Goal: Communication & Community: Answer question/provide support

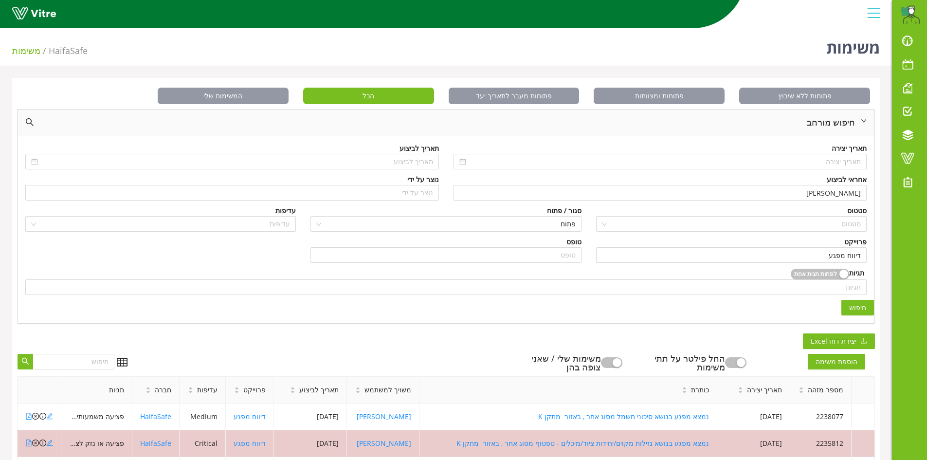
scroll to position [243, 0]
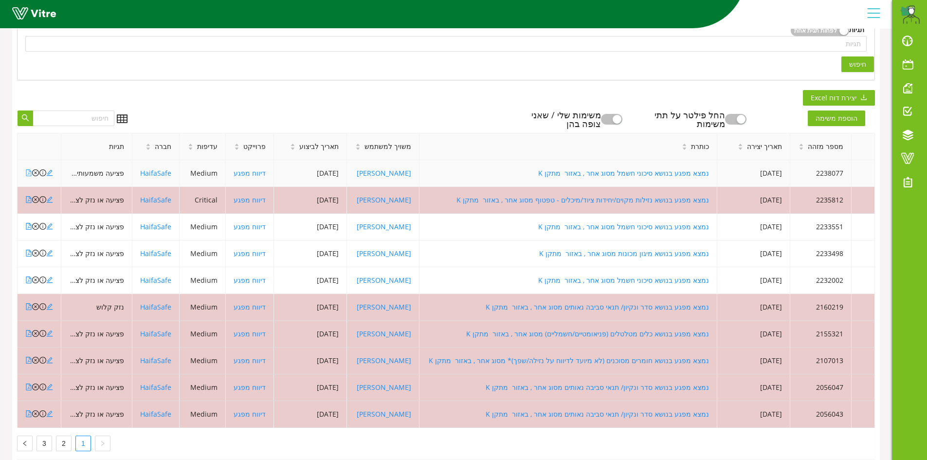
click at [28, 171] on icon "file-pdf" at bounding box center [28, 172] width 7 height 7
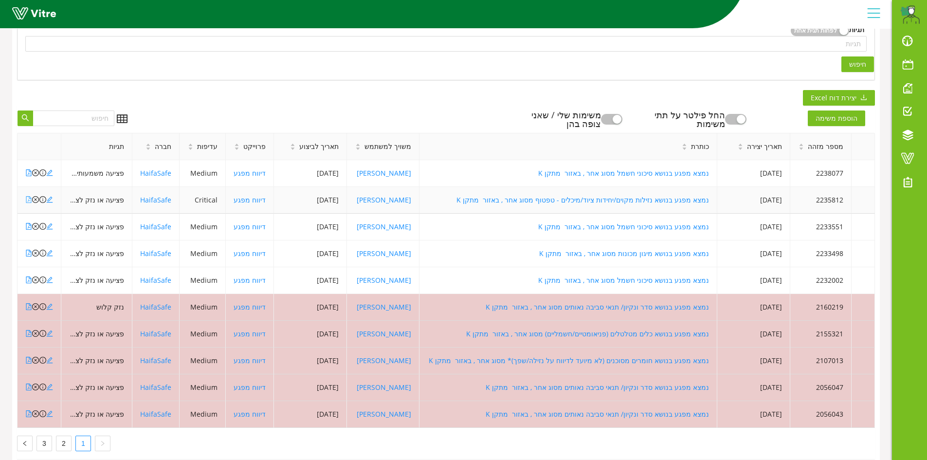
click at [28, 199] on icon "file-pdf" at bounding box center [28, 199] width 7 height 7
click at [35, 202] on icon "close-circle" at bounding box center [35, 199] width 7 height 7
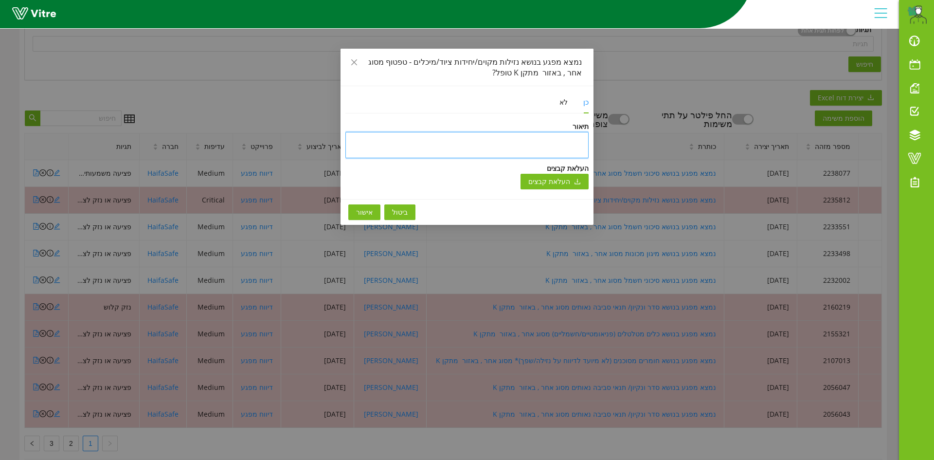
click at [577, 143] on textarea at bounding box center [466, 145] width 243 height 26
type textarea "נ"
type textarea "נס"
type textarea "נסג"
type textarea "נסגר"
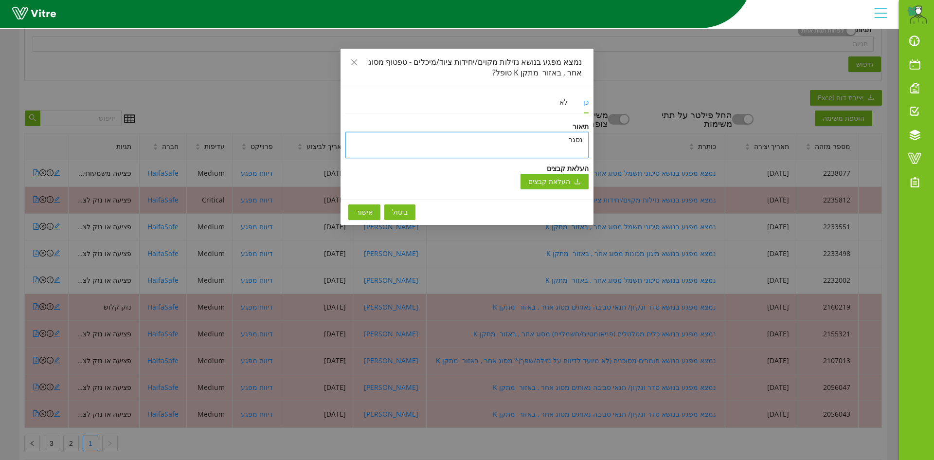
type textarea "נסגר"
click at [362, 211] on span "אישור" at bounding box center [364, 212] width 17 height 11
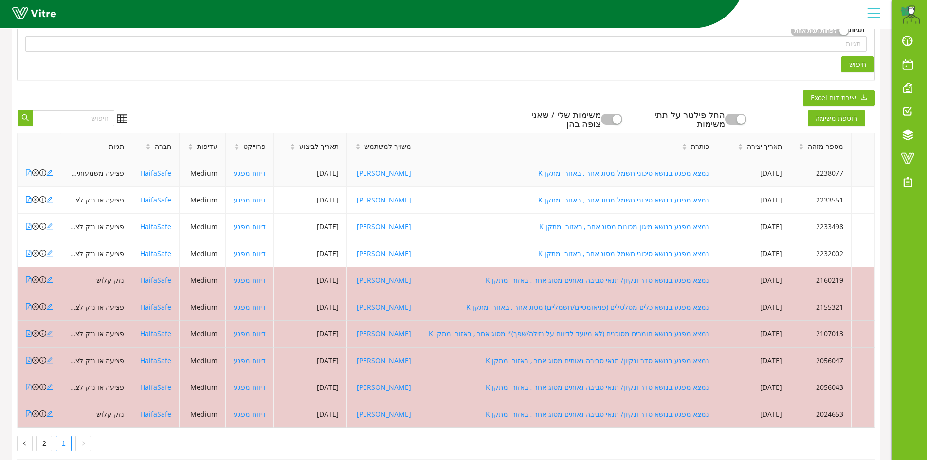
click at [27, 172] on icon "file-pdf" at bounding box center [28, 172] width 7 height 7
click at [32, 198] on icon "file-pdf" at bounding box center [28, 199] width 7 height 7
click at [34, 198] on icon "close-circle" at bounding box center [35, 199] width 7 height 7
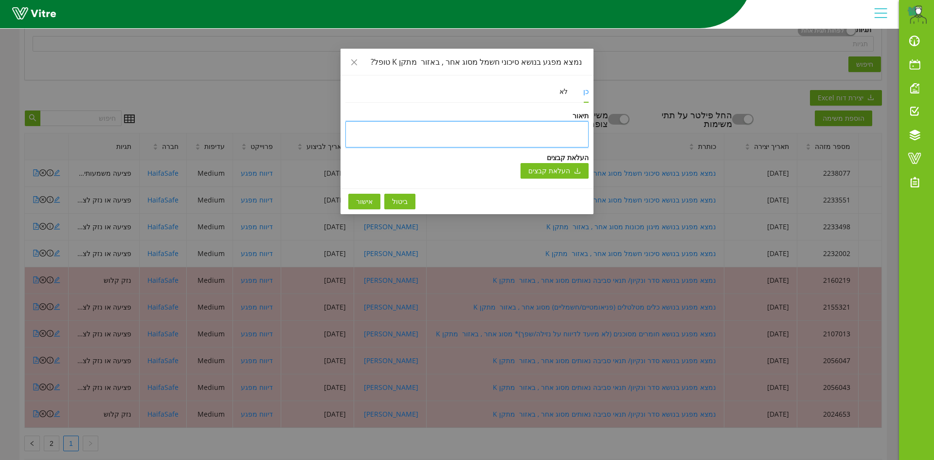
click at [563, 135] on textarea at bounding box center [466, 134] width 243 height 26
type textarea "נ"
type textarea "נס"
type textarea "נסג"
type textarea "נסגר"
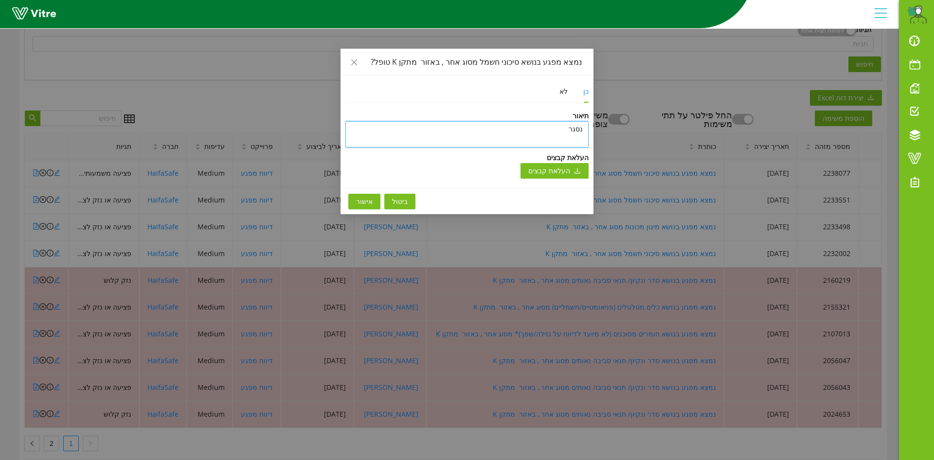
type textarea "נסגר"
click at [351, 199] on button "אישור" at bounding box center [364, 202] width 32 height 16
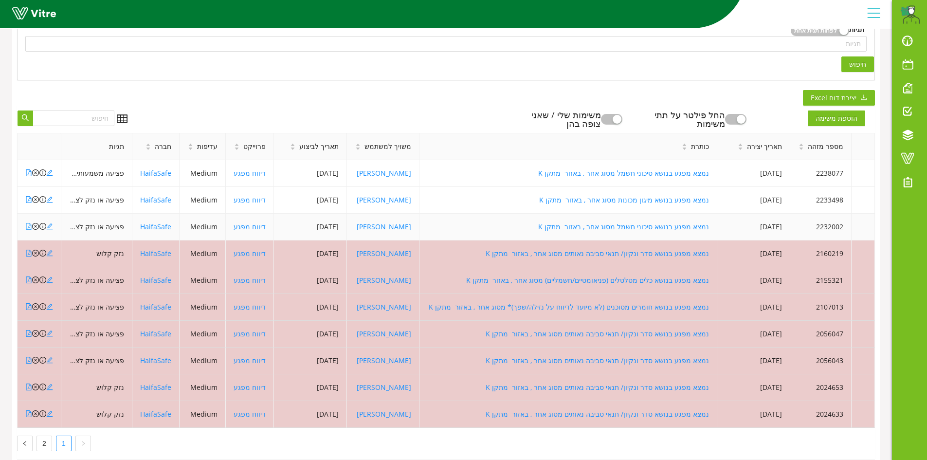
click at [27, 227] on icon "file-pdf" at bounding box center [28, 226] width 7 height 7
click at [29, 198] on icon "file-pdf" at bounding box center [28, 199] width 5 height 7
click at [27, 199] on icon "file-pdf" at bounding box center [28, 199] width 7 height 7
click at [34, 199] on icon "close-circle" at bounding box center [35, 199] width 7 height 7
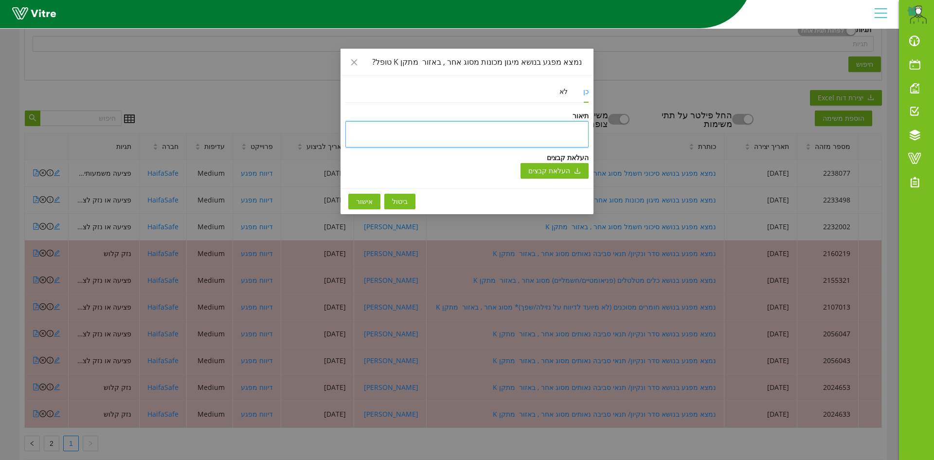
click at [565, 132] on textarea at bounding box center [466, 134] width 243 height 26
type textarea "נ"
type textarea "נס"
type textarea "נסג"
type textarea "נסגר"
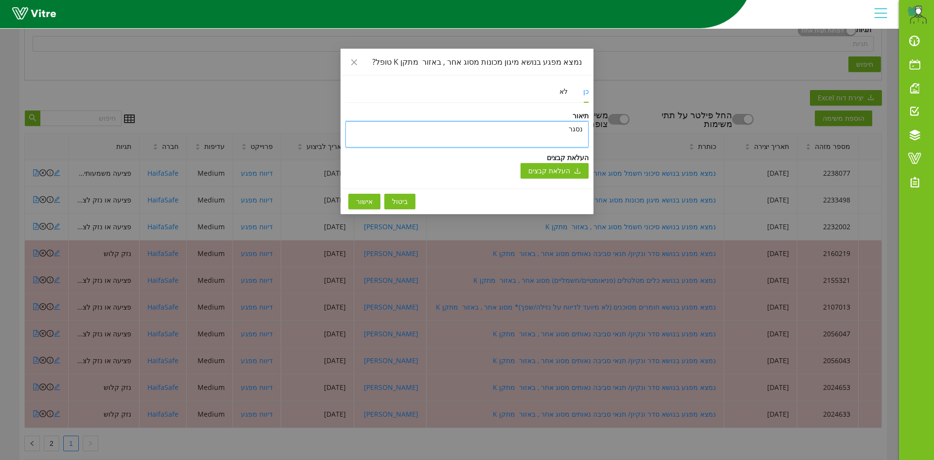
type textarea "נסגר"
click at [358, 200] on span "אישור" at bounding box center [364, 201] width 17 height 11
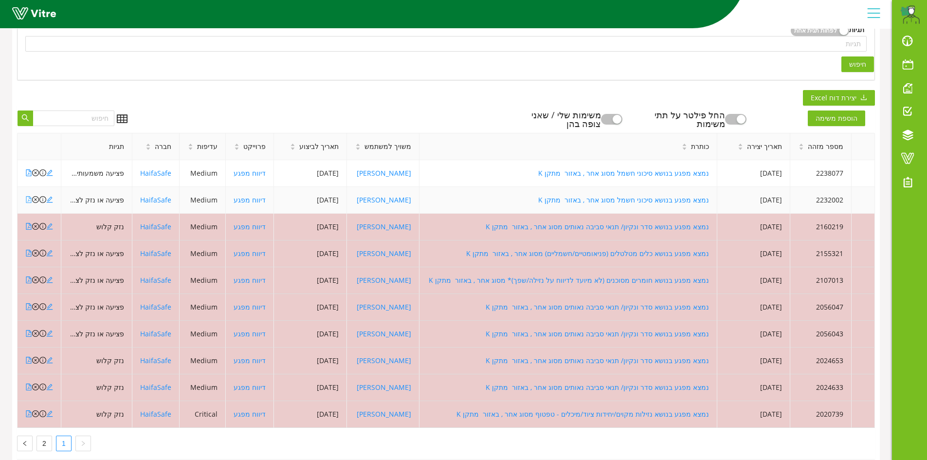
click at [30, 199] on icon "file-pdf" at bounding box center [28, 199] width 7 height 7
click at [28, 202] on icon "file-pdf" at bounding box center [28, 199] width 7 height 7
click at [29, 175] on icon "file-pdf" at bounding box center [28, 172] width 7 height 7
